Goal: Information Seeking & Learning: Learn about a topic

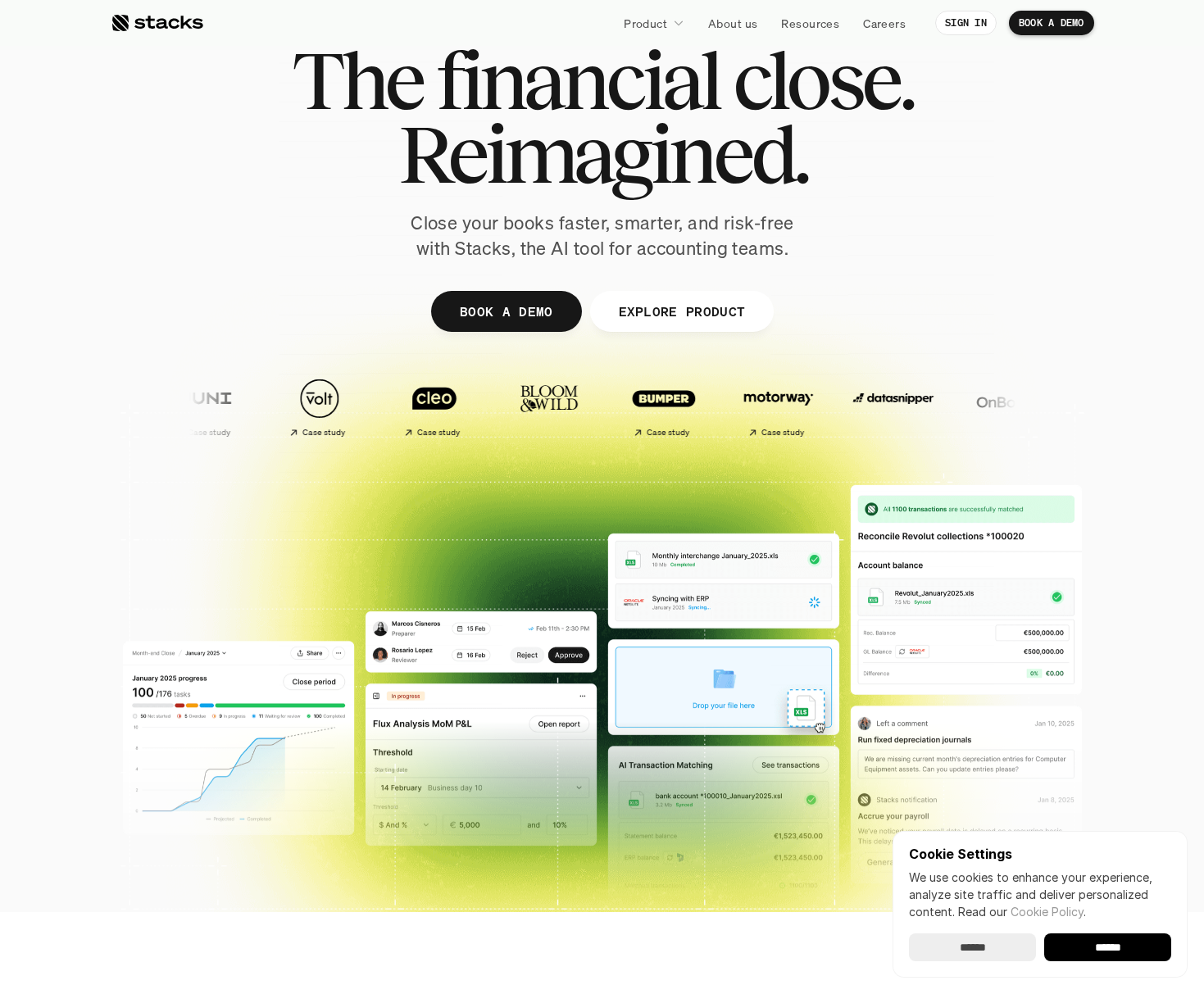
scroll to position [82, 0]
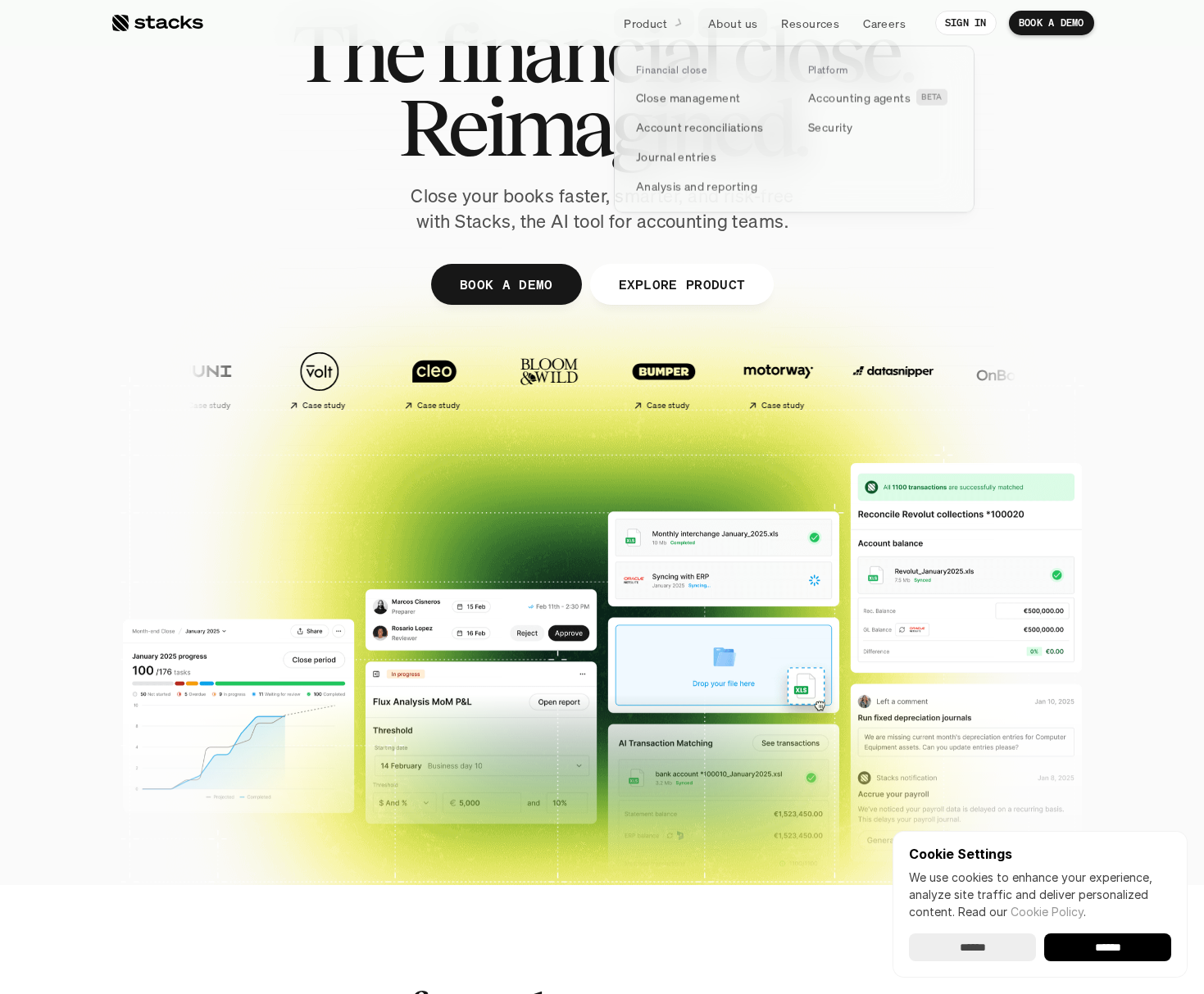
click at [676, 20] on icon at bounding box center [678, 23] width 15 height 15
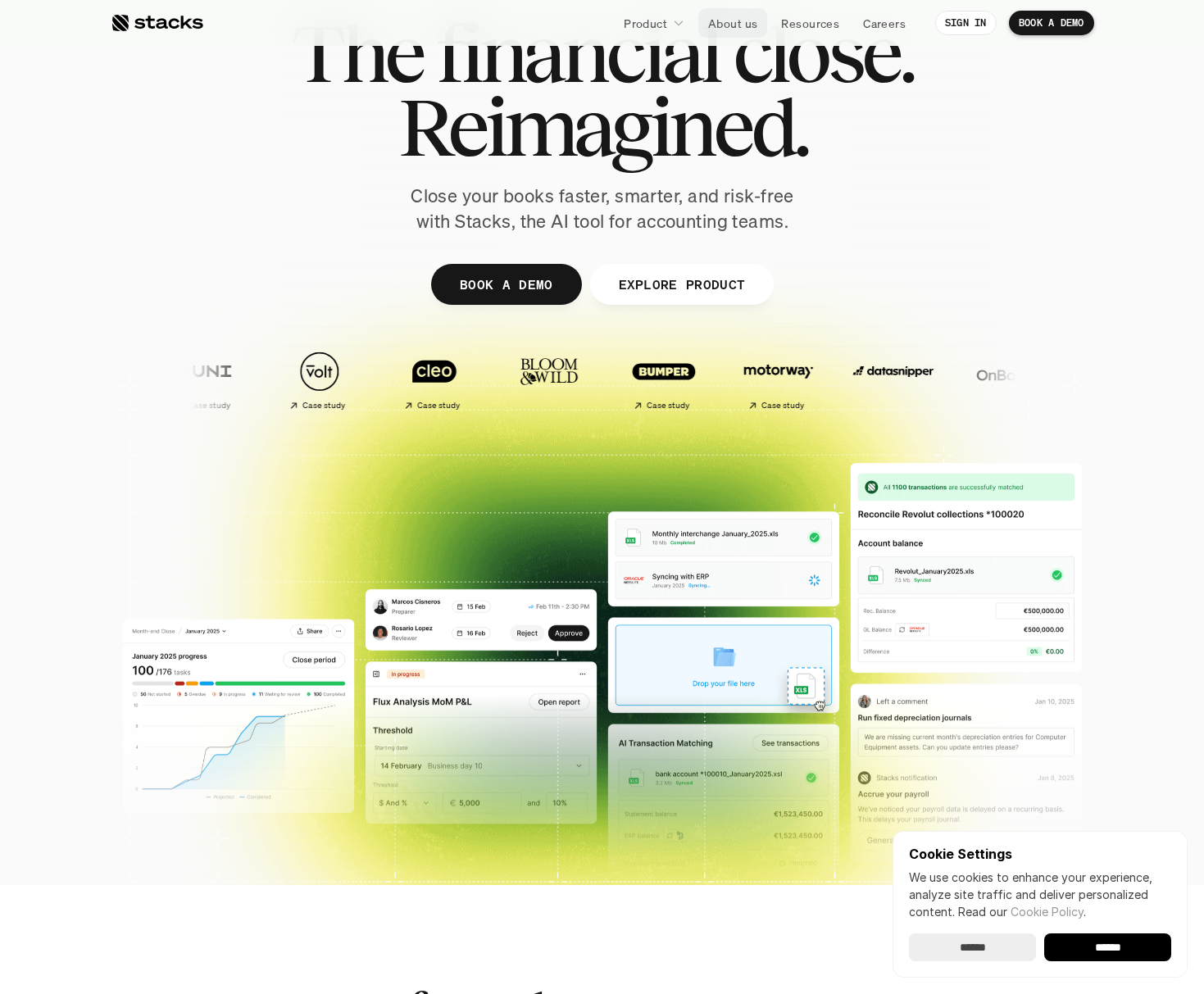
click at [737, 22] on p "About us" at bounding box center [733, 23] width 49 height 17
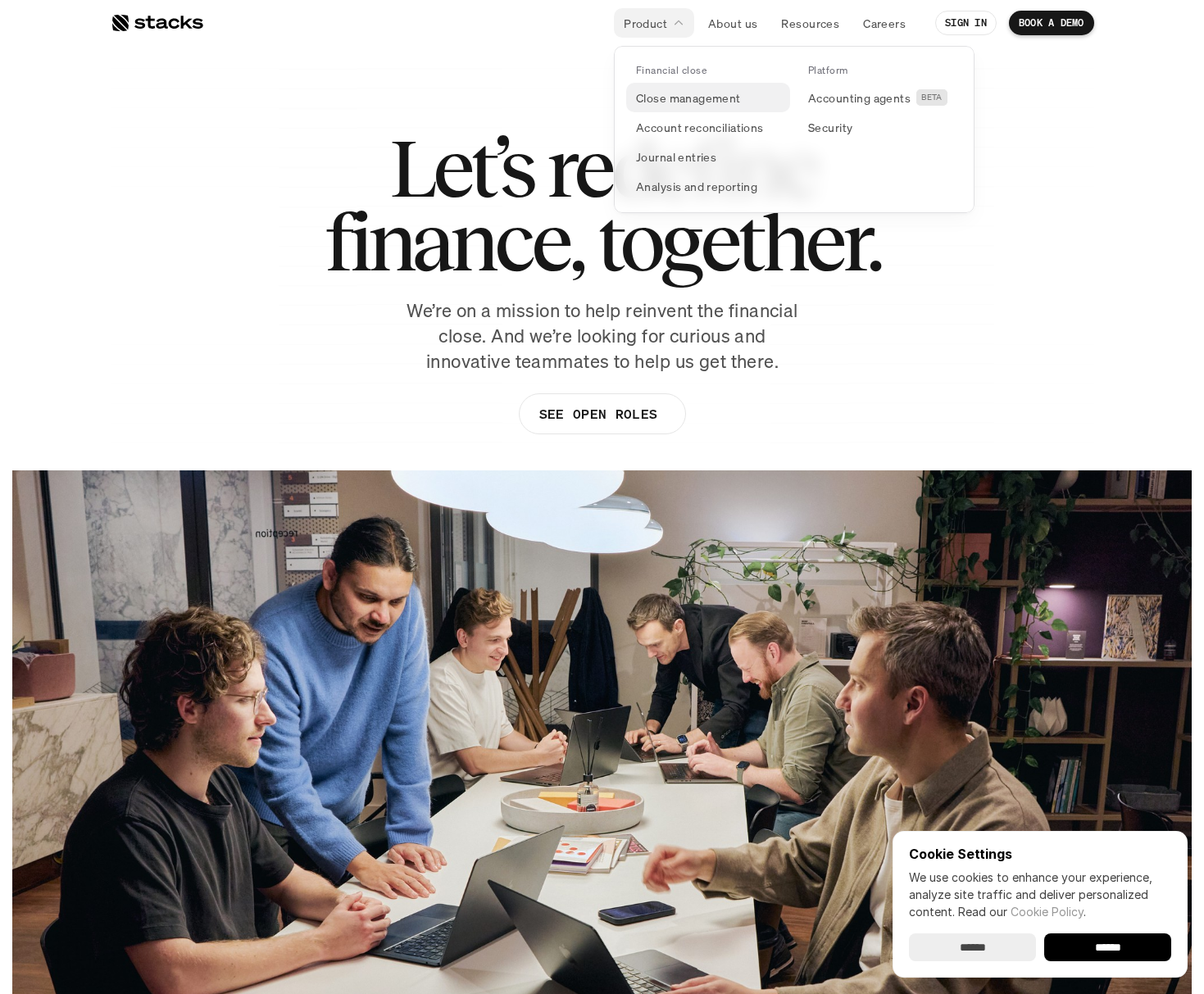
click at [680, 99] on p "Close management" at bounding box center [687, 97] width 105 height 17
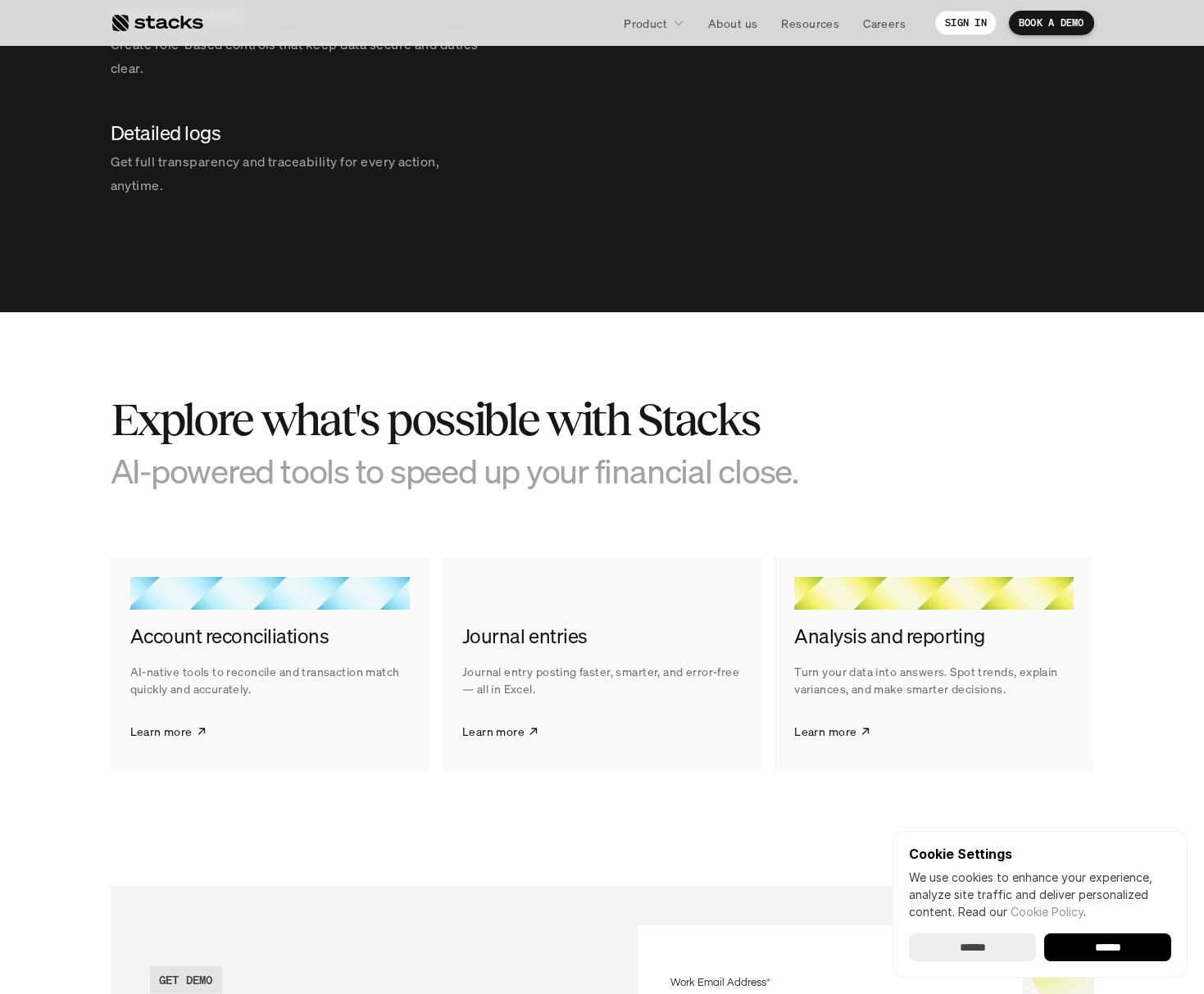
scroll to position [2294, 0]
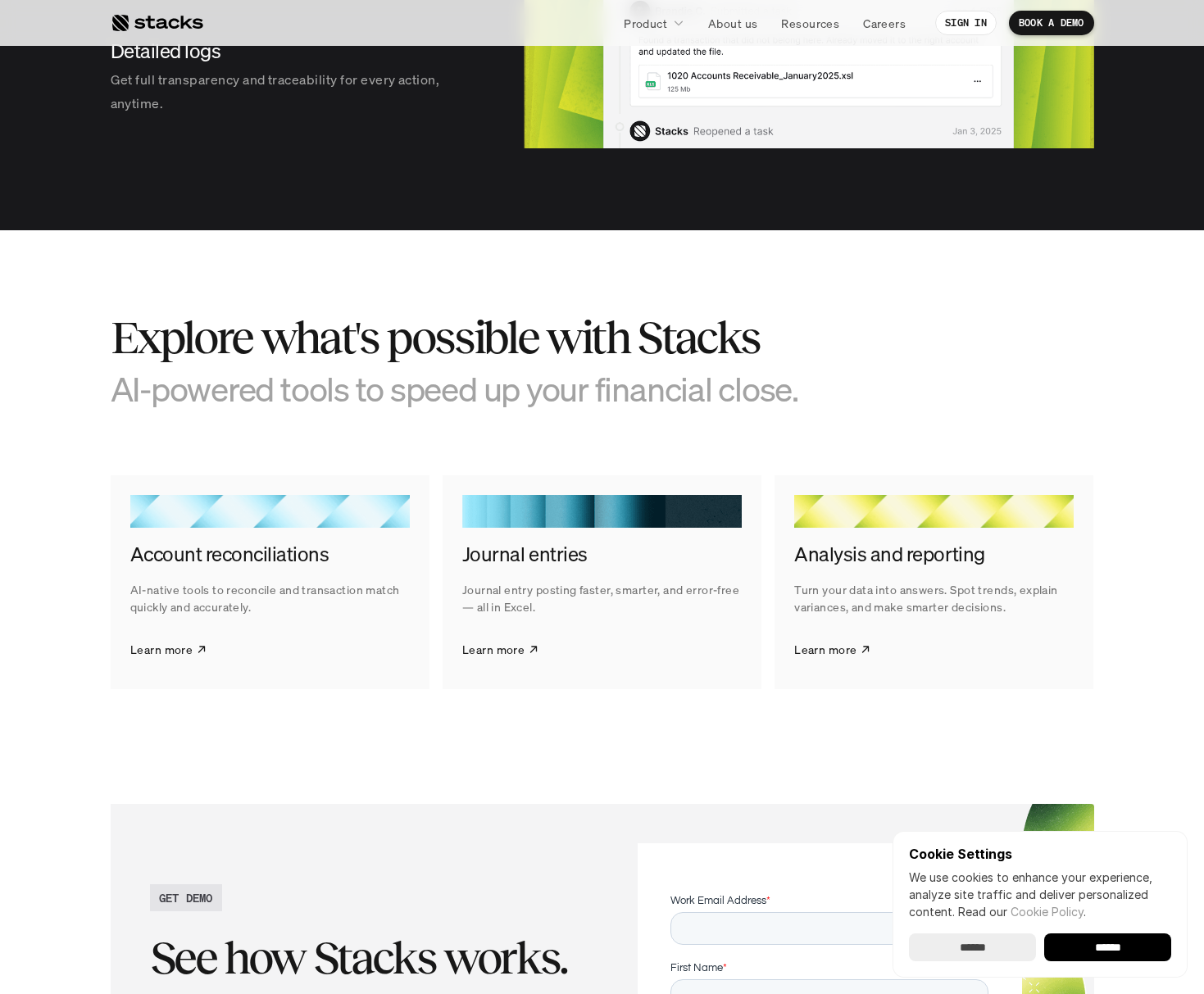
click at [598, 597] on p "Journal entry posting faster, smarter, and error-free — all in Excel." at bounding box center [601, 598] width 279 height 35
click at [508, 651] on p "Learn more" at bounding box center [493, 649] width 62 height 17
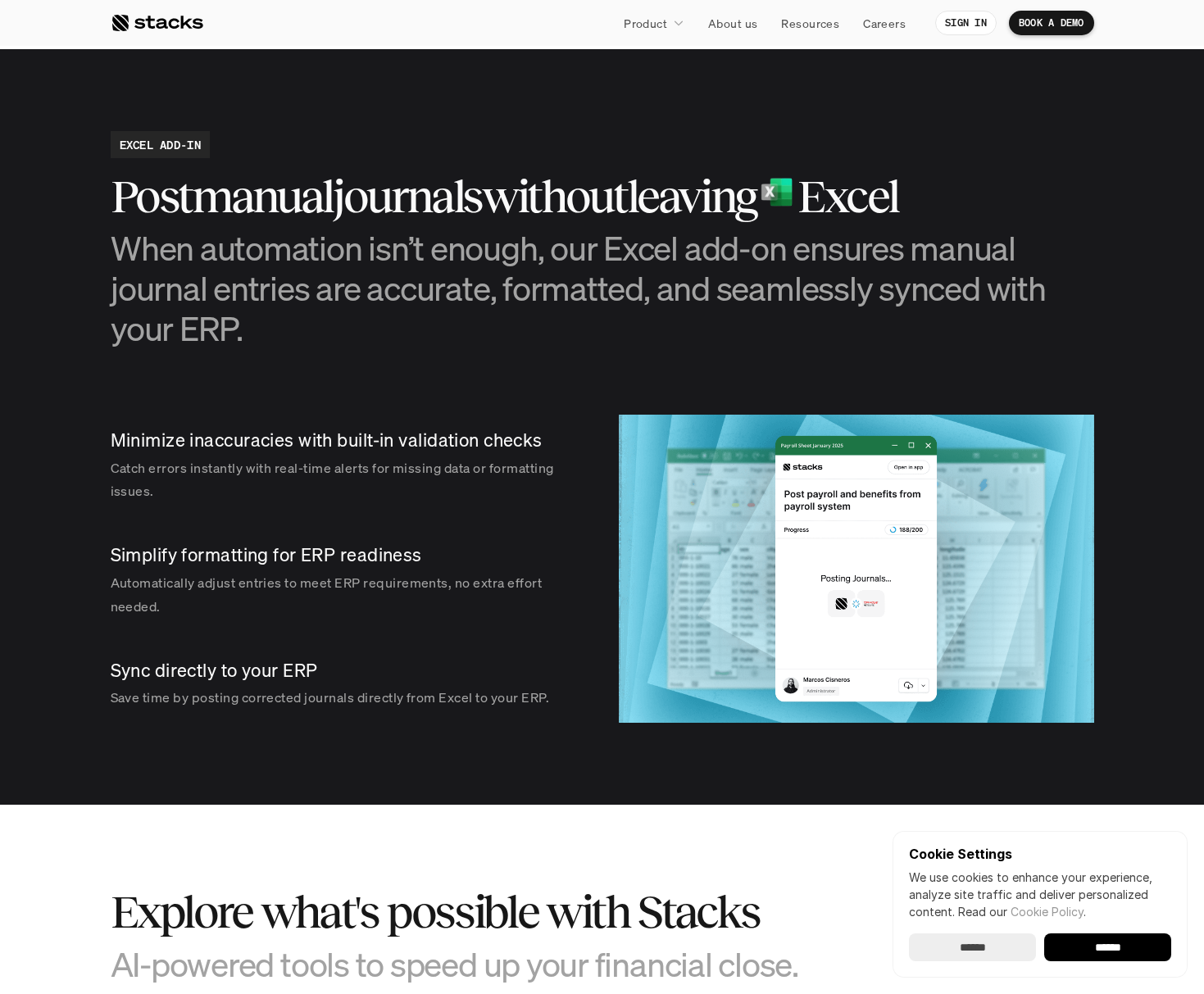
scroll to position [1557, 0]
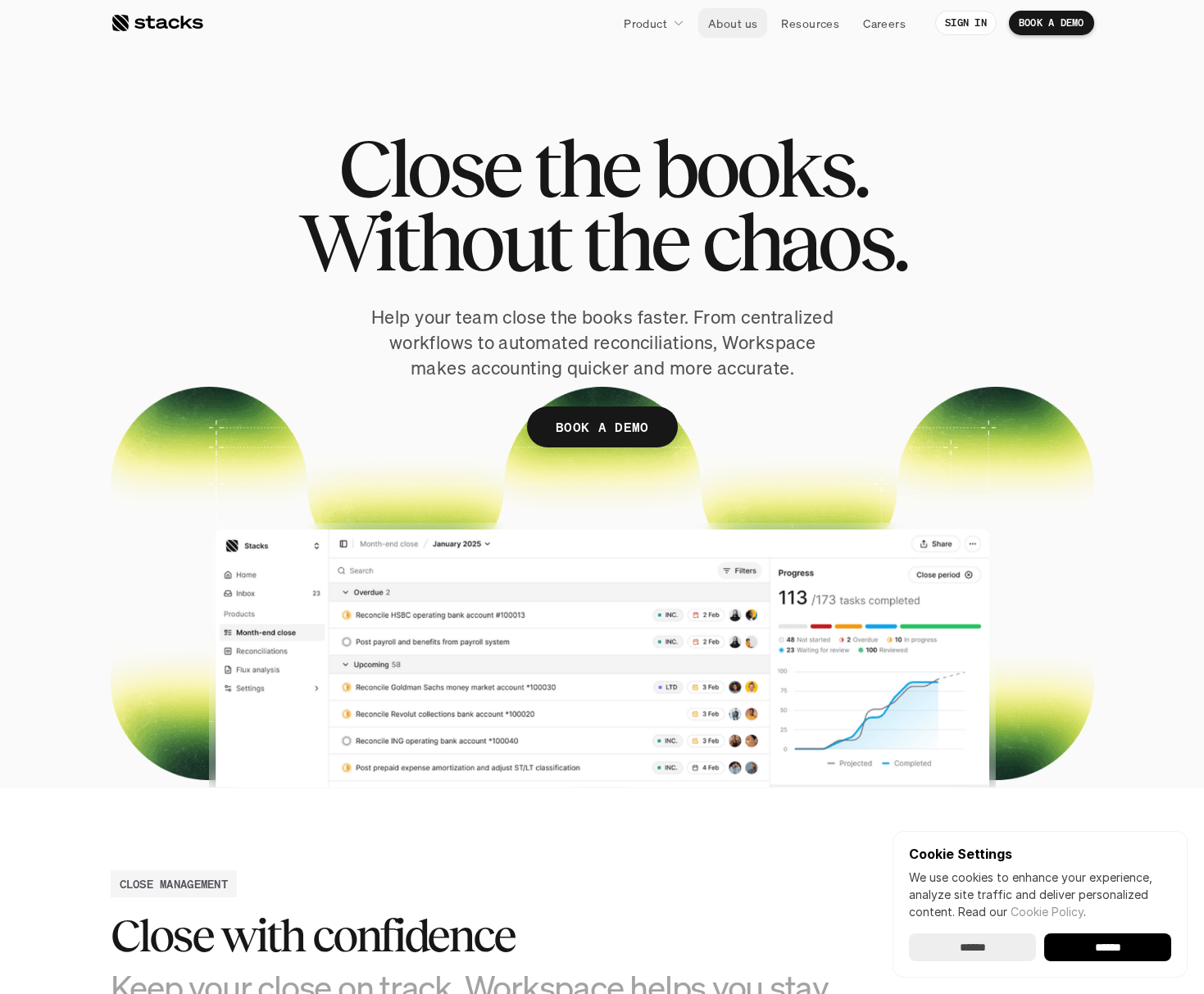
click at [735, 20] on p "About us" at bounding box center [733, 23] width 49 height 17
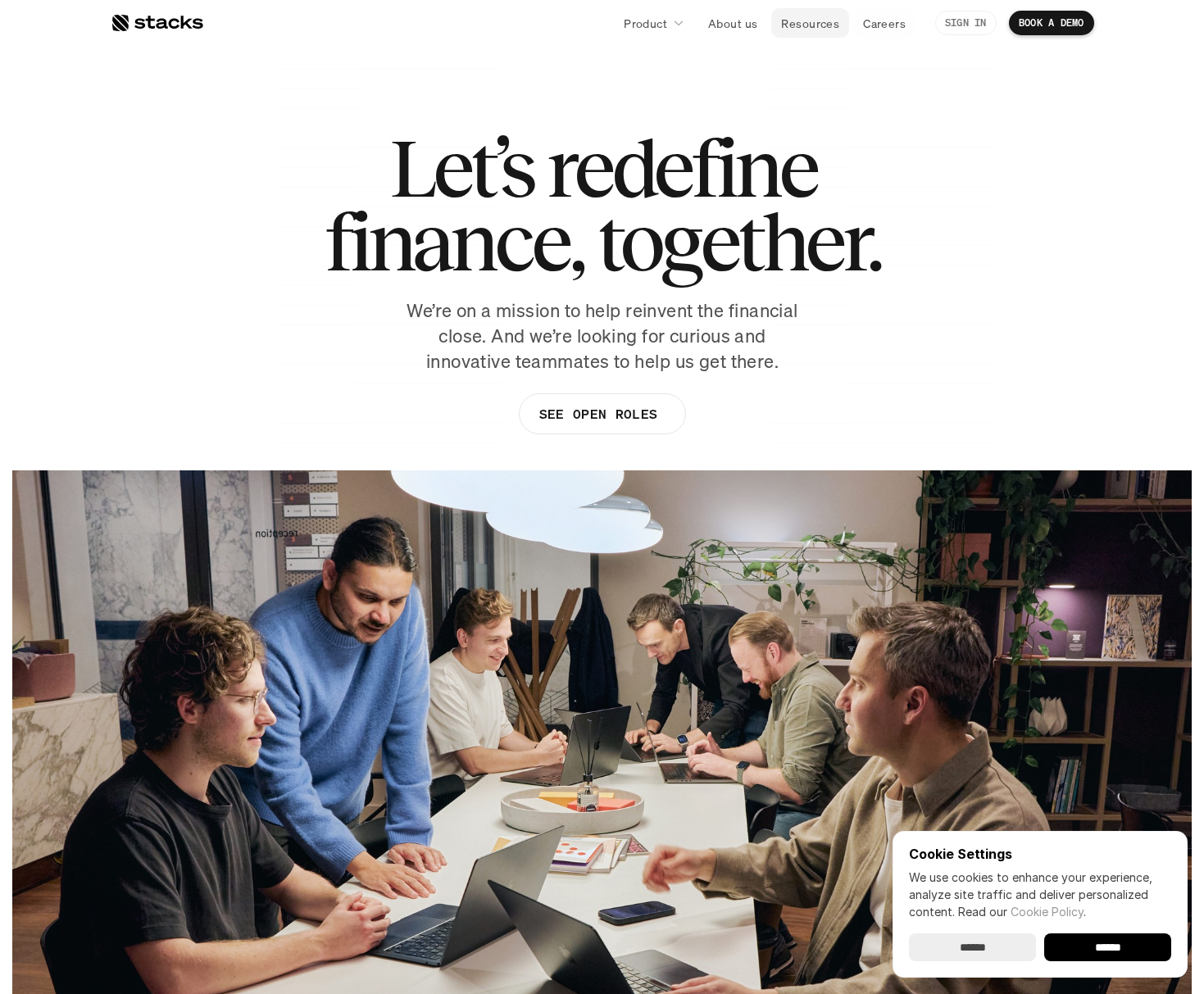
click at [810, 18] on p "Resources" at bounding box center [810, 23] width 58 height 17
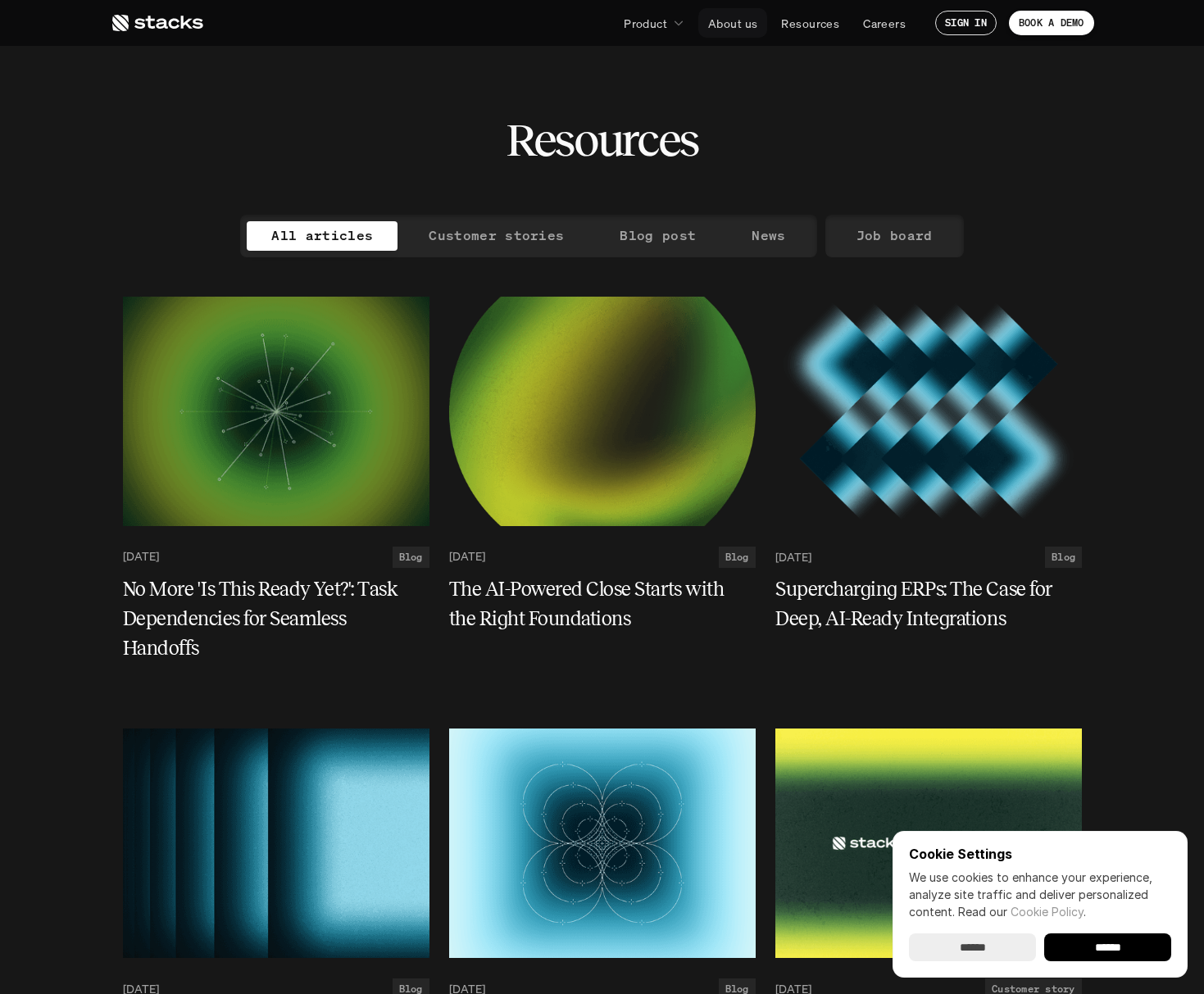
click at [722, 20] on p "About us" at bounding box center [733, 23] width 49 height 17
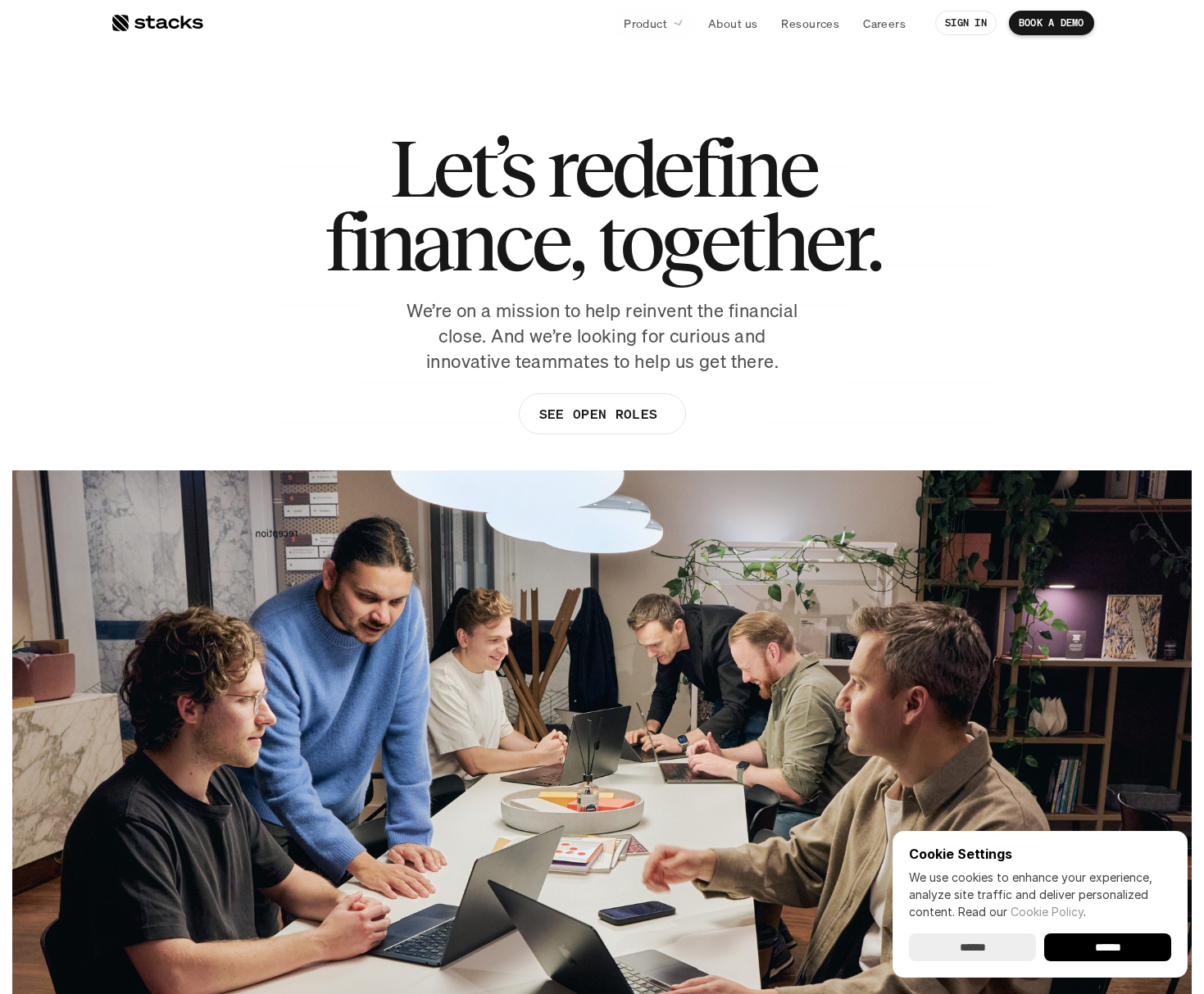
click at [571, 94] on div at bounding box center [602, 258] width 983 height 386
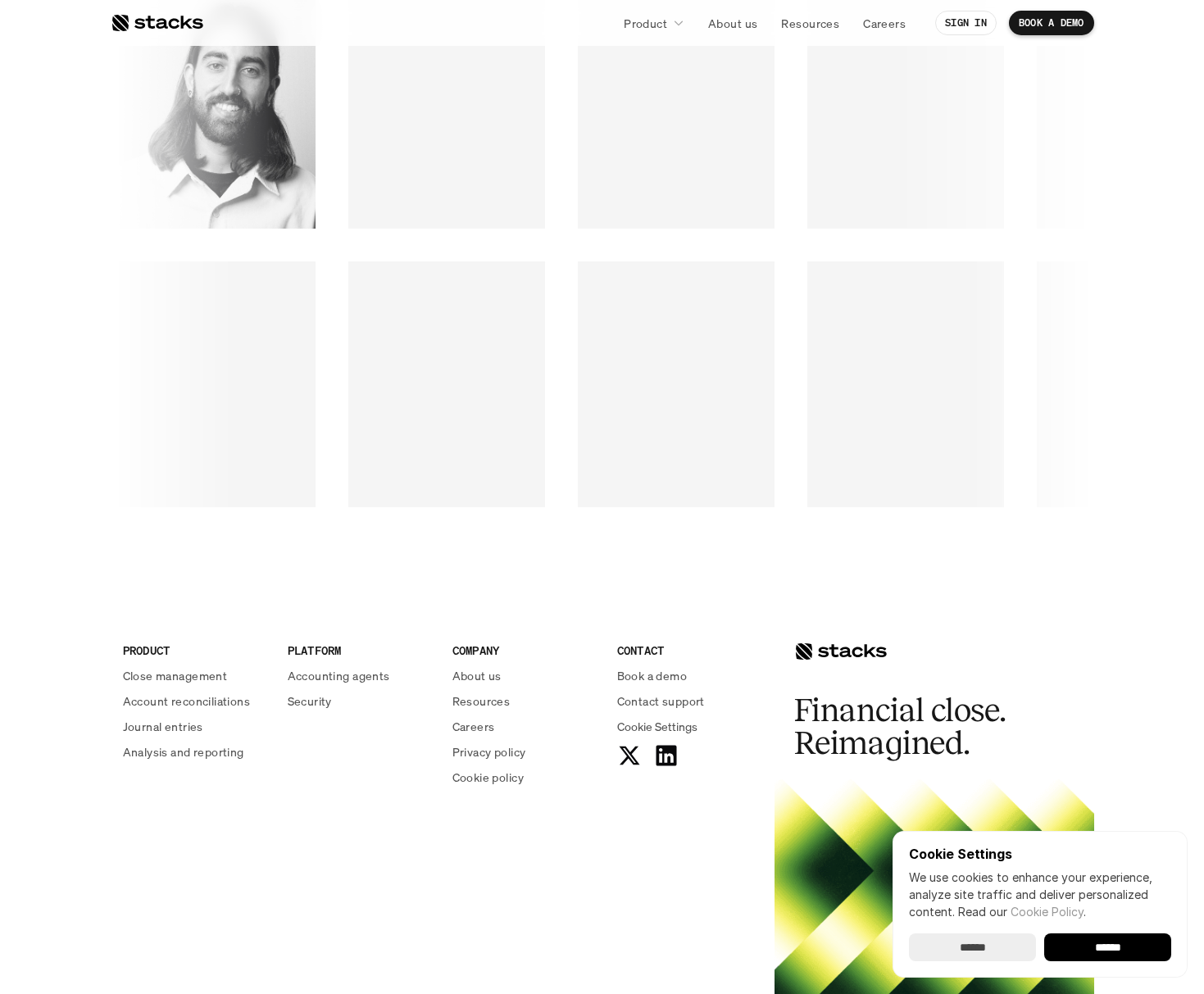
scroll to position [2529, 0]
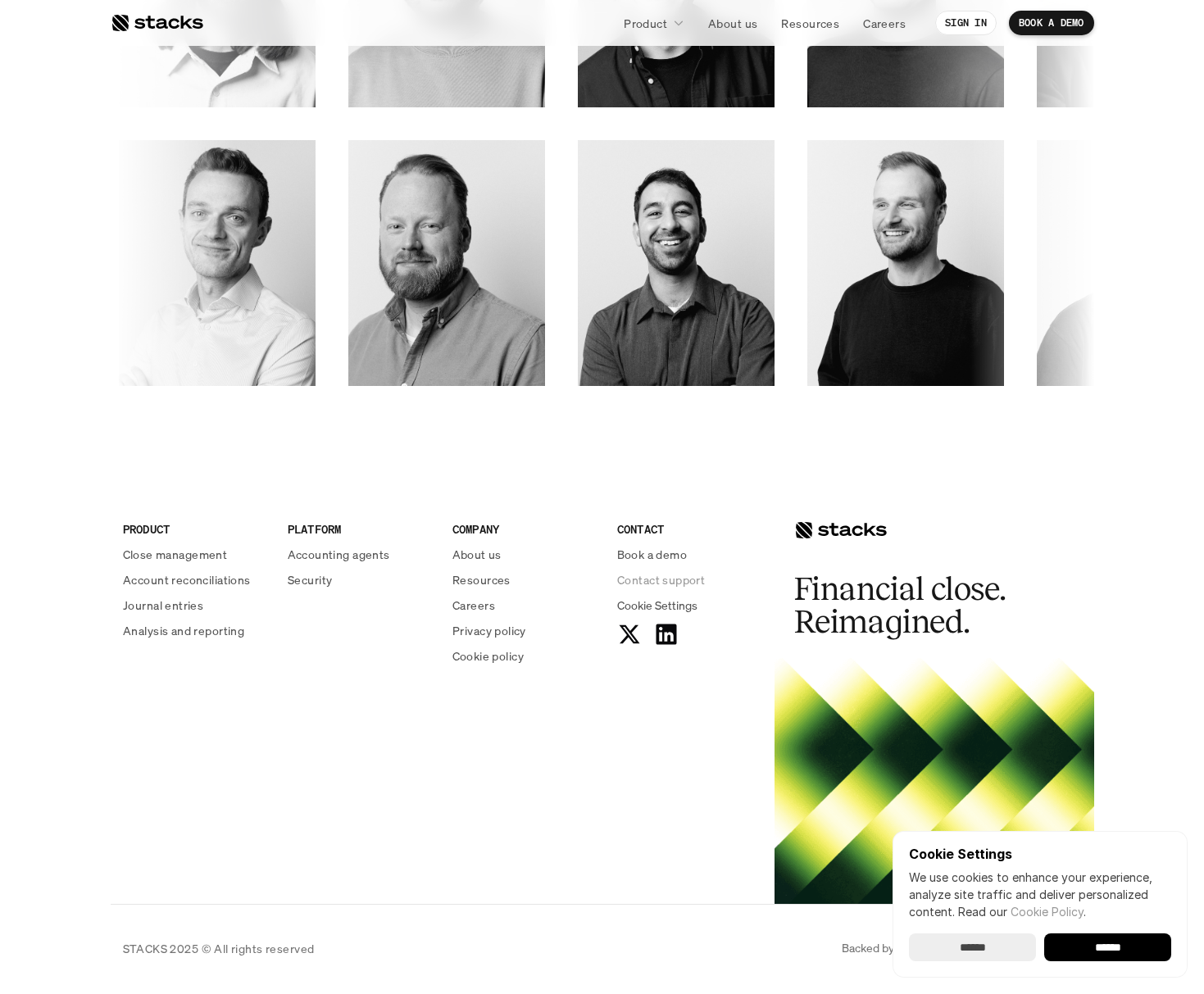
click at [665, 579] on p "Contact support" at bounding box center [661, 579] width 87 height 17
click at [481, 449] on section "OUR TEAM The Stacks team We’re a team of product leaders, designers, and engine…" at bounding box center [602, 29] width 1204 height 876
click at [670, 579] on p "Contact support" at bounding box center [661, 579] width 87 height 17
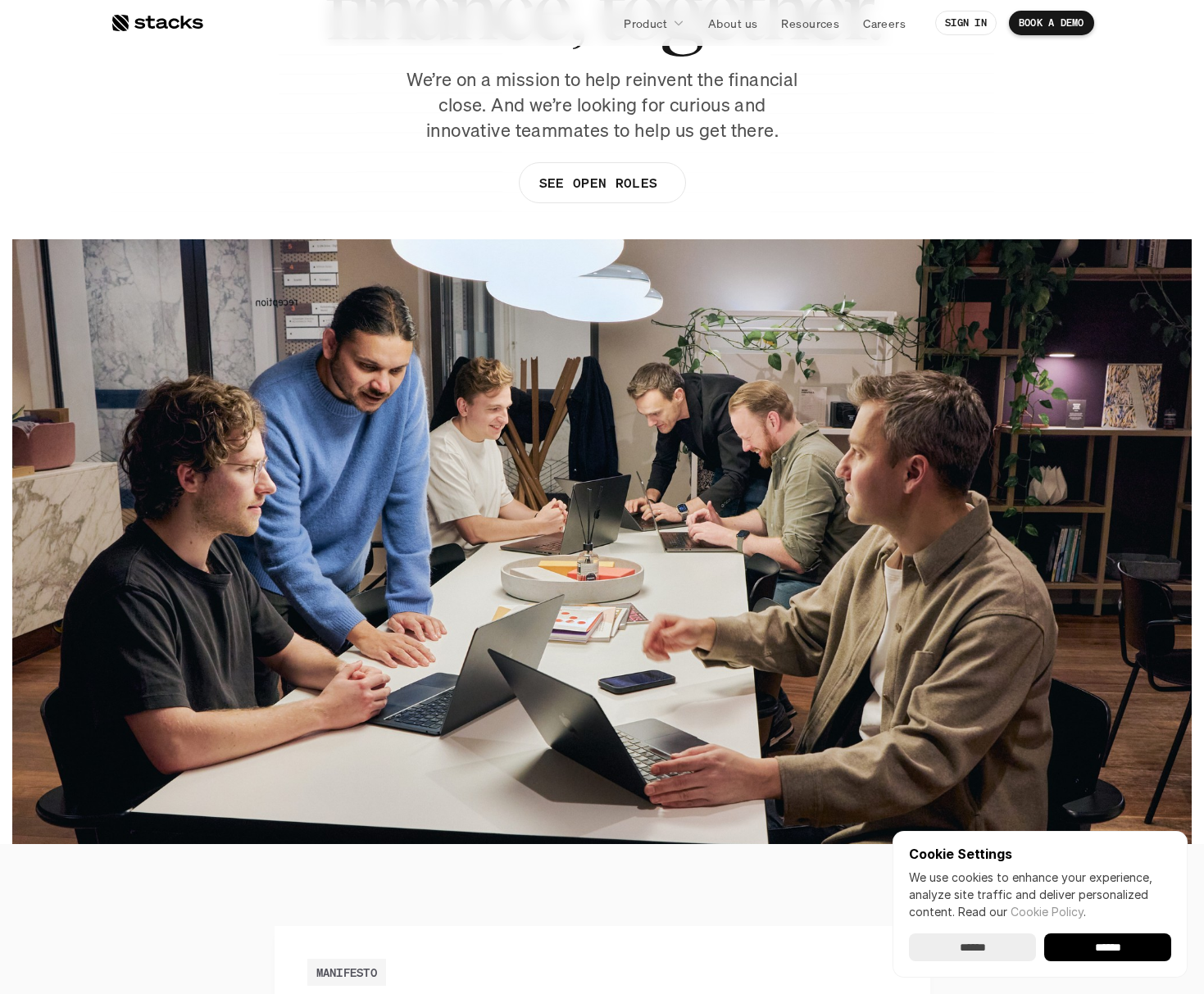
scroll to position [0, 0]
